Goal: Navigation & Orientation: Go to known website

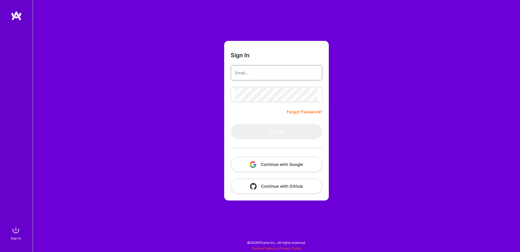
type input "[EMAIL_ADDRESS][DOMAIN_NAME]"
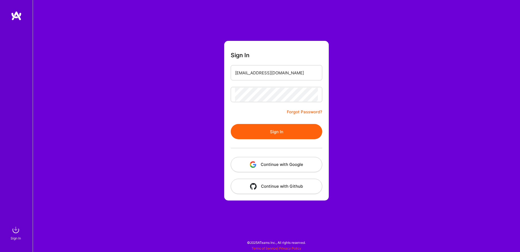
click at [283, 165] on button "Continue with Google" at bounding box center [276, 164] width 91 height 15
